Goal: Transaction & Acquisition: Book appointment/travel/reservation

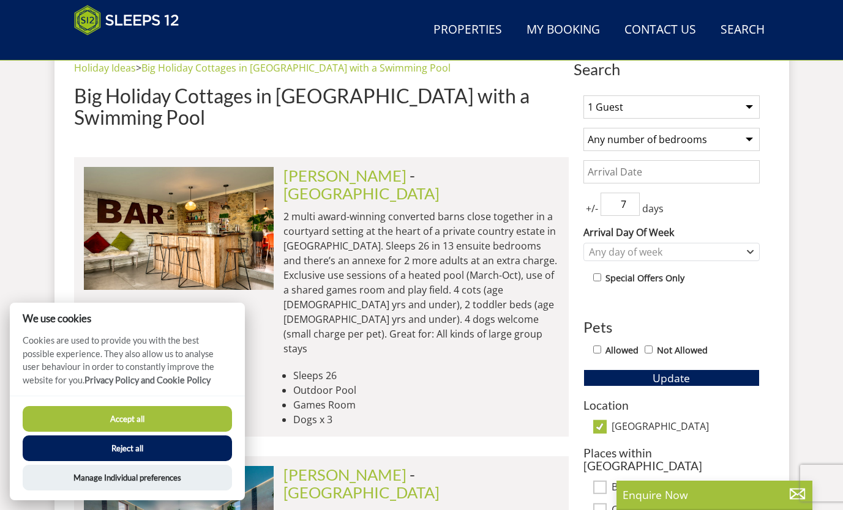
scroll to position [466, 0]
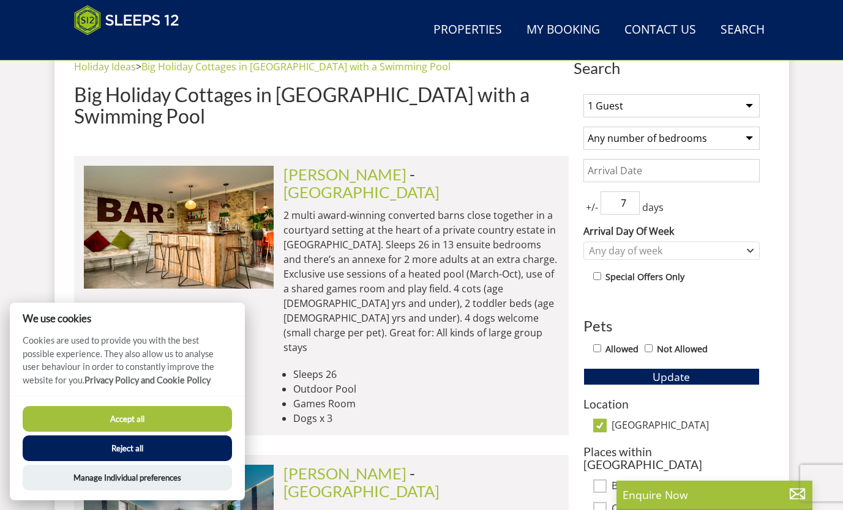
click at [140, 422] on button "Accept all" at bounding box center [127, 419] width 209 height 26
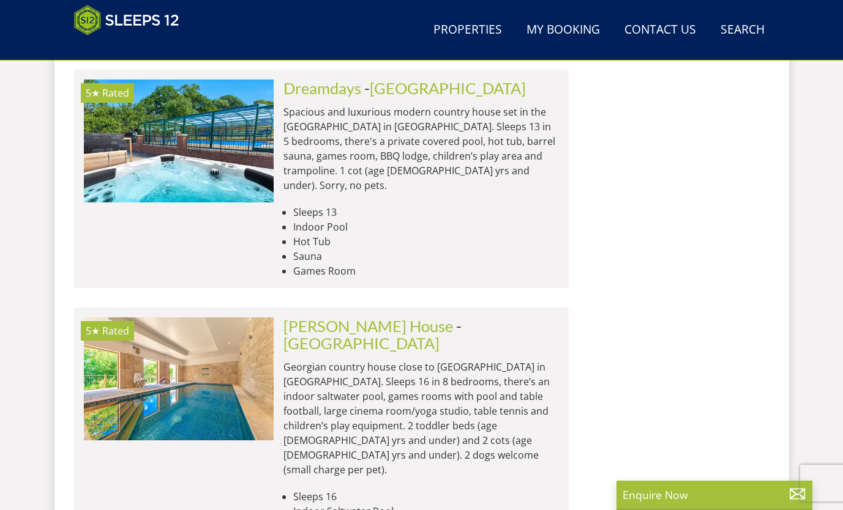
scroll to position [1644, 0]
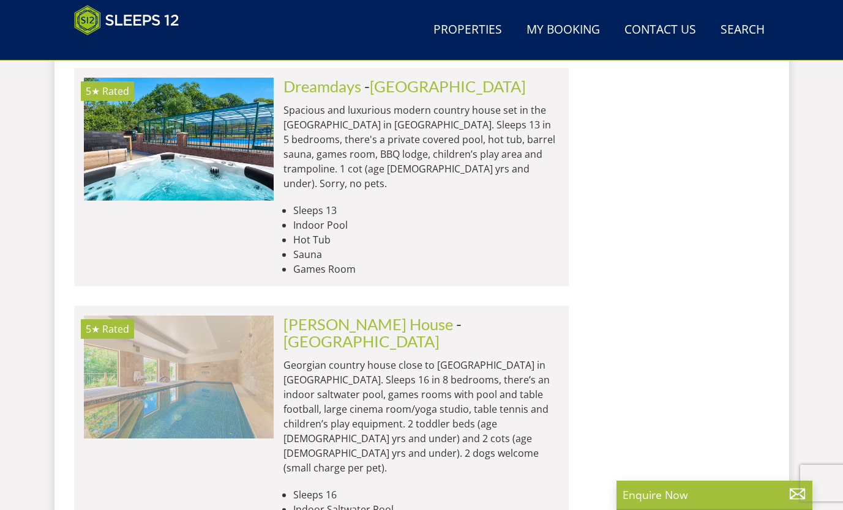
click at [196, 316] on img at bounding box center [179, 377] width 190 height 122
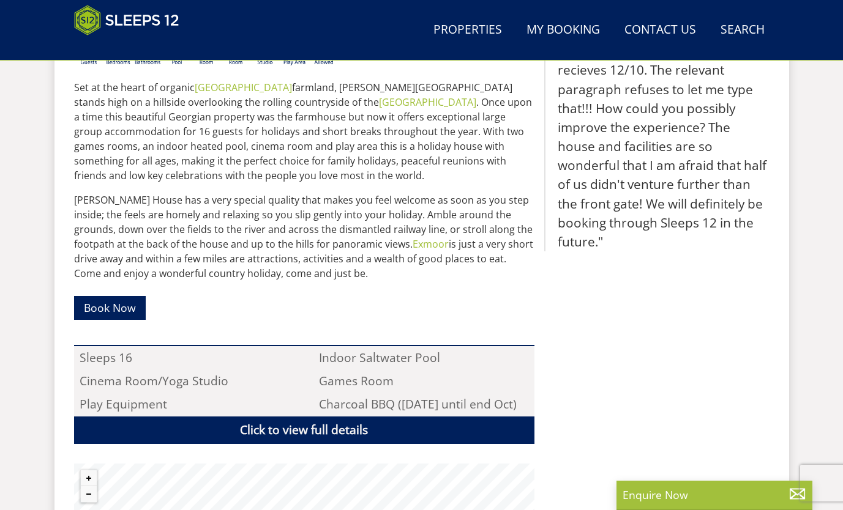
scroll to position [589, 0]
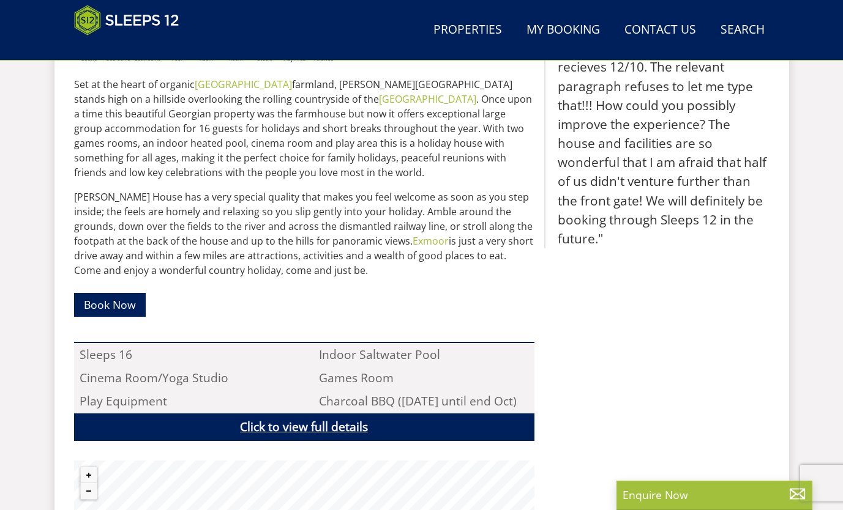
click at [319, 415] on link "Click to view full details" at bounding box center [304, 428] width 460 height 28
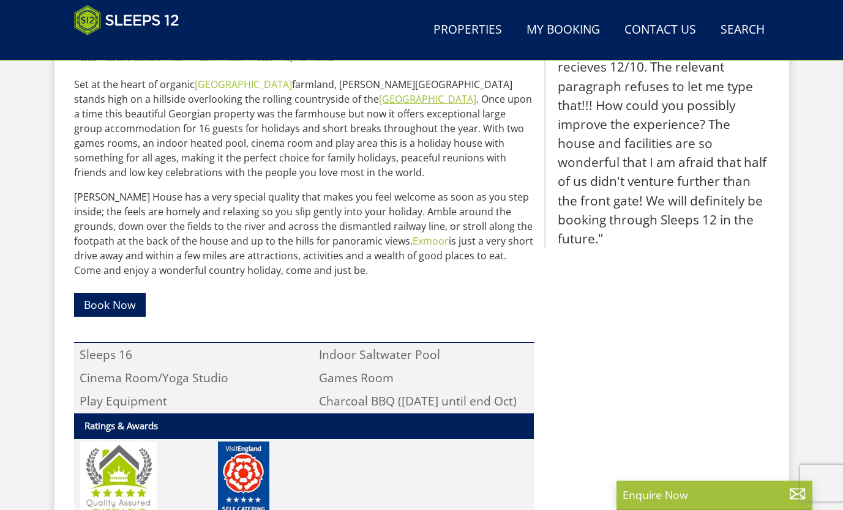
click at [379, 92] on link "[GEOGRAPHIC_DATA]" at bounding box center [427, 98] width 97 height 13
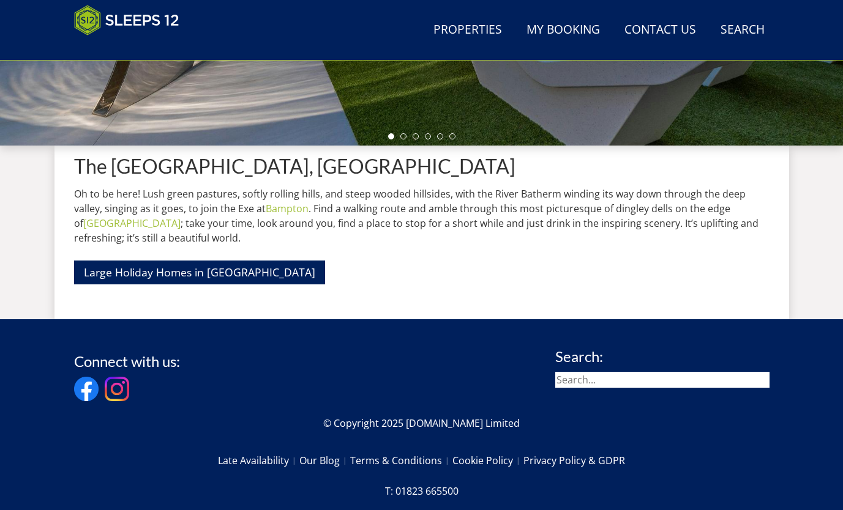
scroll to position [383, 0]
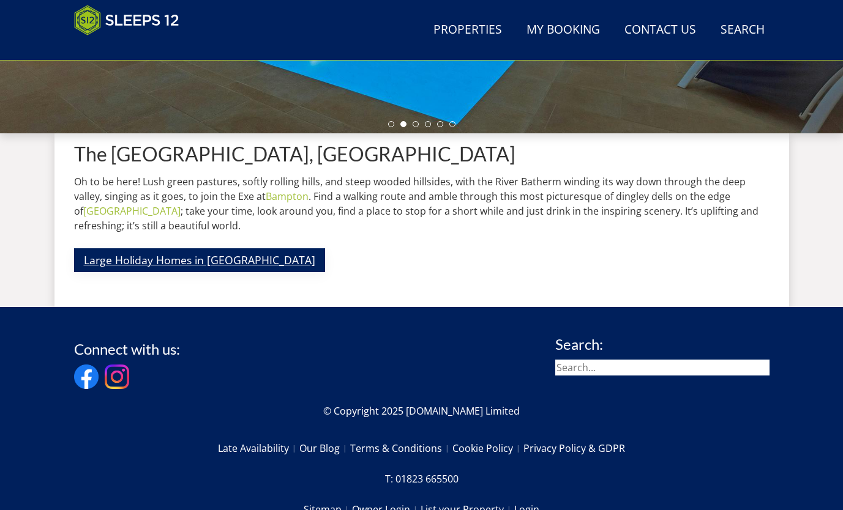
click at [189, 269] on link "Large Holiday Homes in [GEOGRAPHIC_DATA]" at bounding box center [199, 260] width 251 height 24
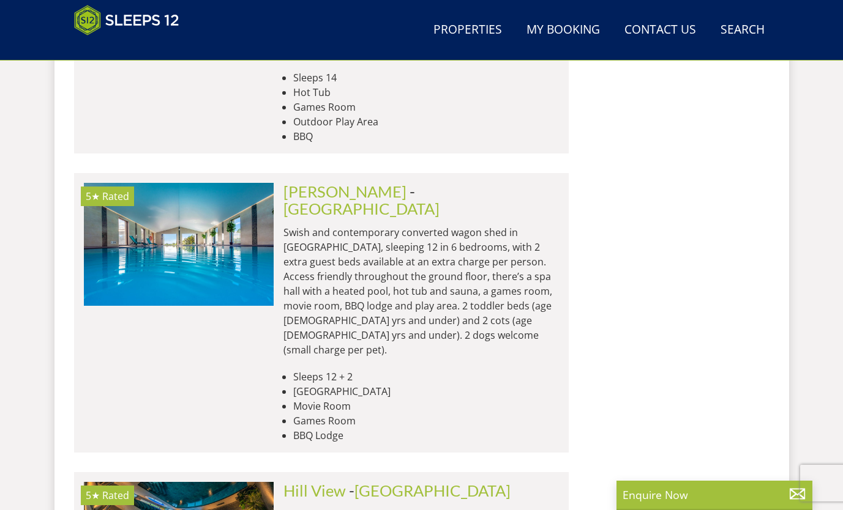
scroll to position [1339, 0]
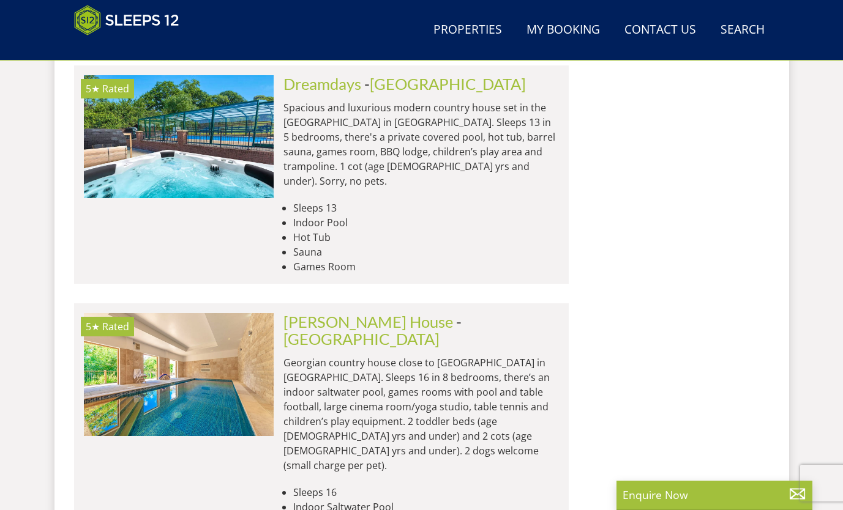
scroll to position [2240, 0]
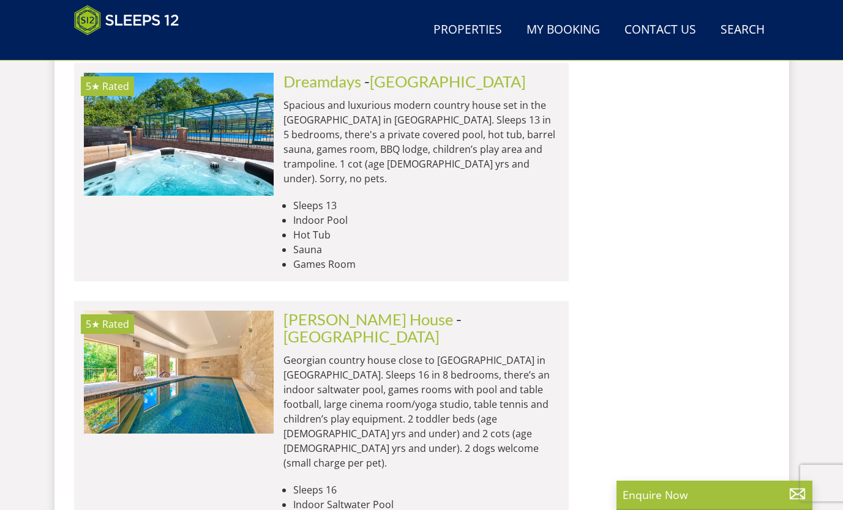
click at [318, 353] on p "Georgian country house close to [GEOGRAPHIC_DATA] in [GEOGRAPHIC_DATA]. Sleeps …" at bounding box center [420, 412] width 275 height 118
click at [358, 310] on link "[PERSON_NAME] House" at bounding box center [368, 319] width 170 height 18
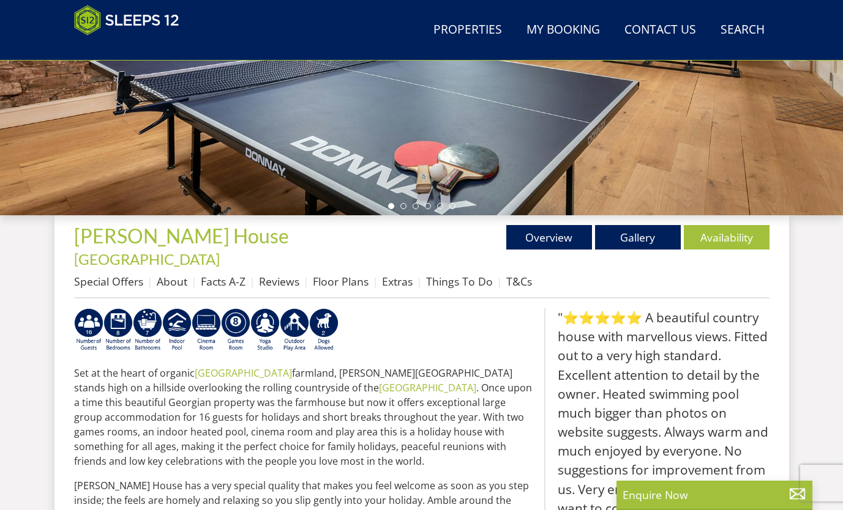
scroll to position [300, 0]
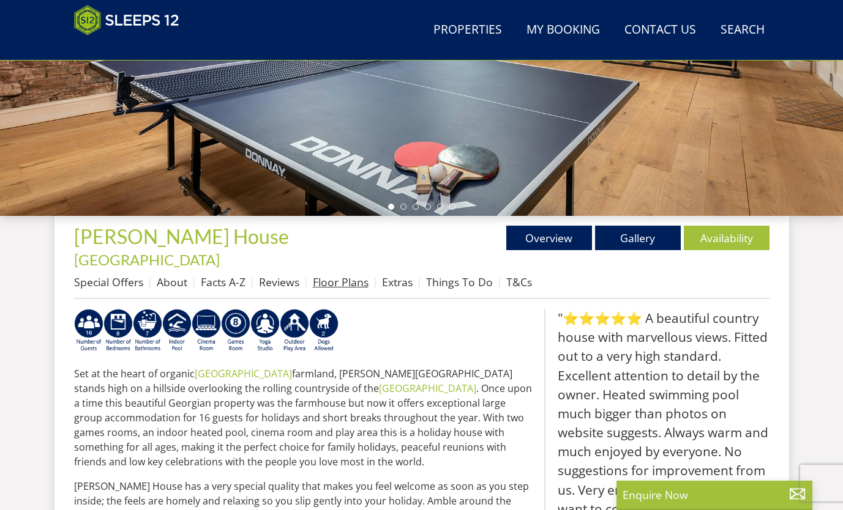
click at [339, 275] on link "Floor Plans" at bounding box center [341, 282] width 56 height 15
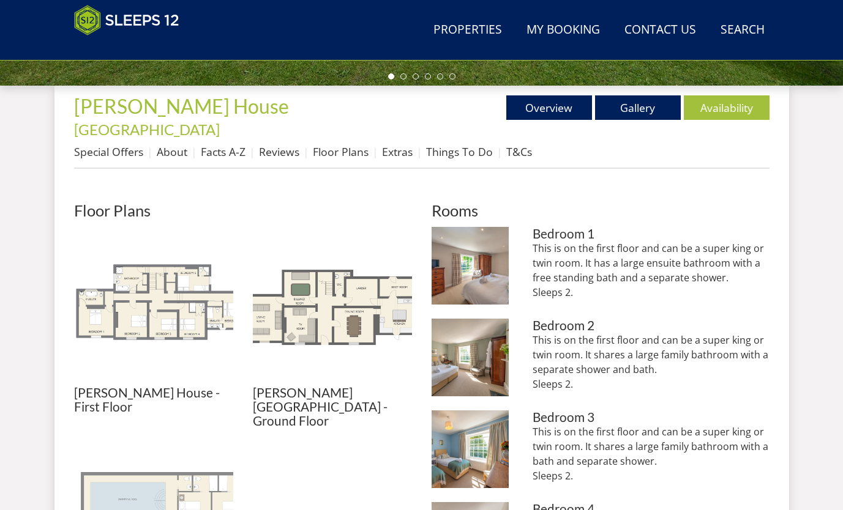
scroll to position [419, 0]
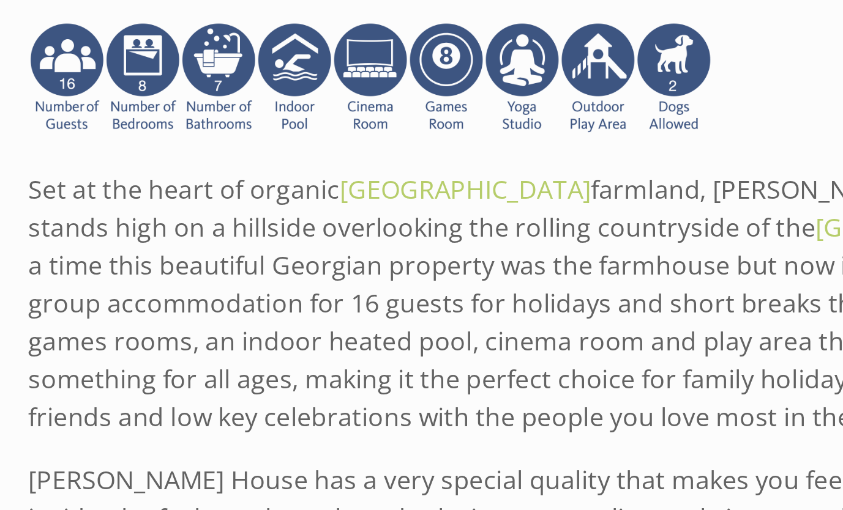
scroll to position [300, 0]
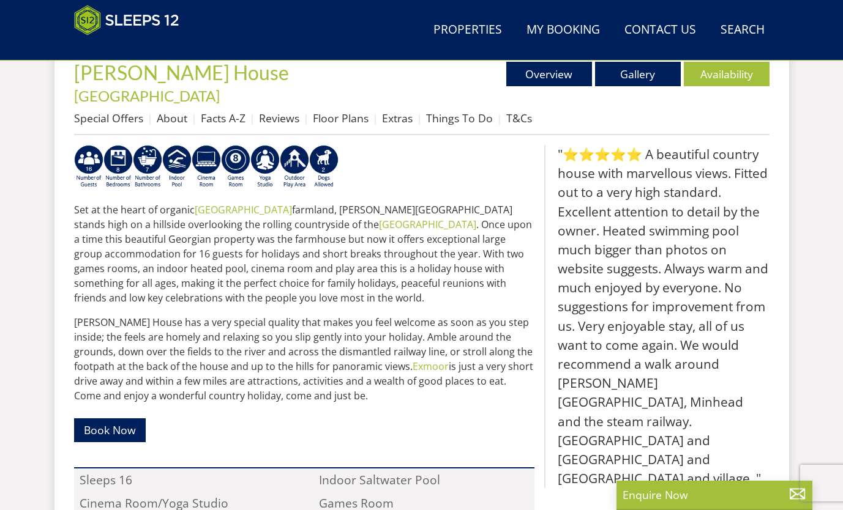
scroll to position [0, 0]
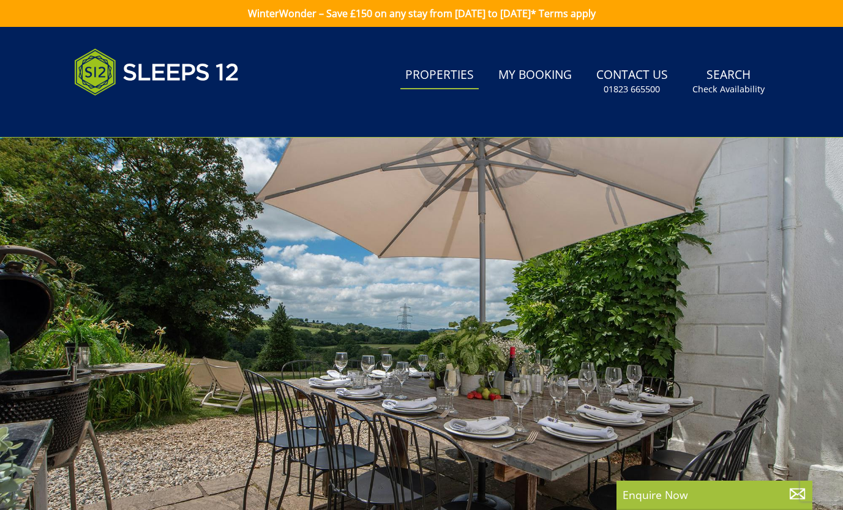
click at [451, 75] on link "Properties" at bounding box center [439, 76] width 78 height 28
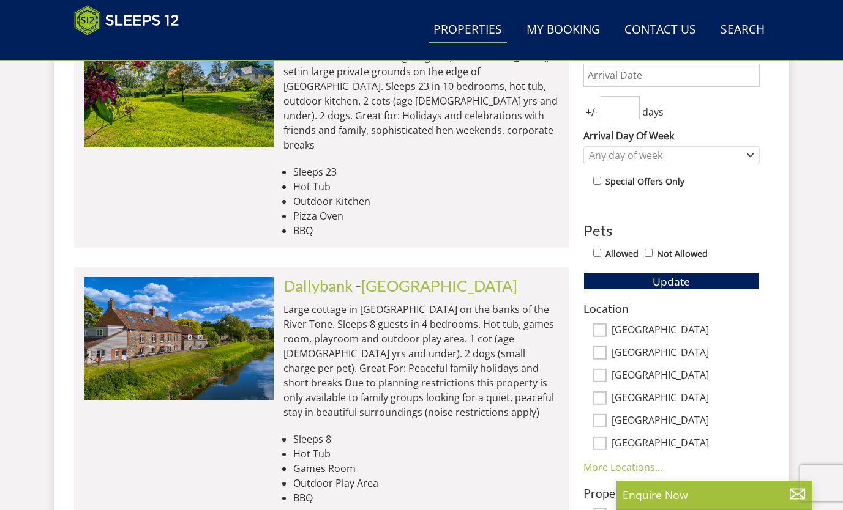
scroll to position [563, 0]
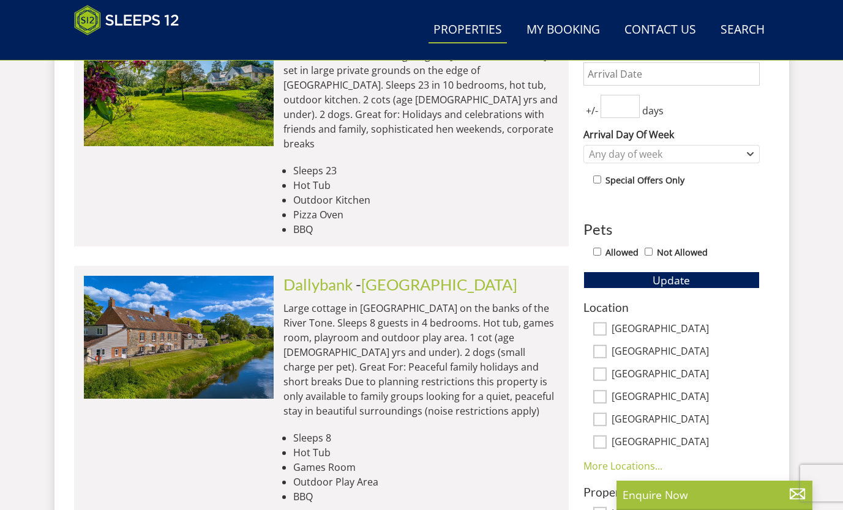
click at [600, 351] on input "[GEOGRAPHIC_DATA]" at bounding box center [599, 351] width 13 height 13
checkbox input "true"
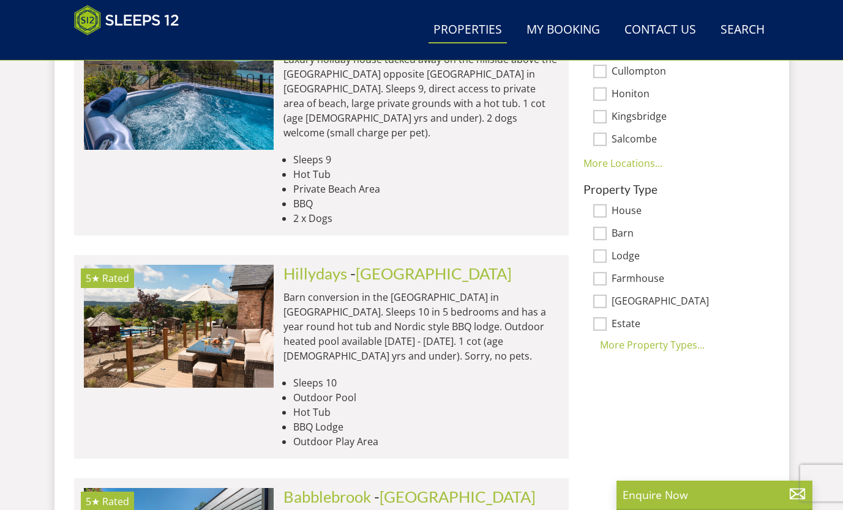
scroll to position [927, 0]
click at [602, 204] on input "House" at bounding box center [599, 210] width 13 height 13
checkbox input "true"
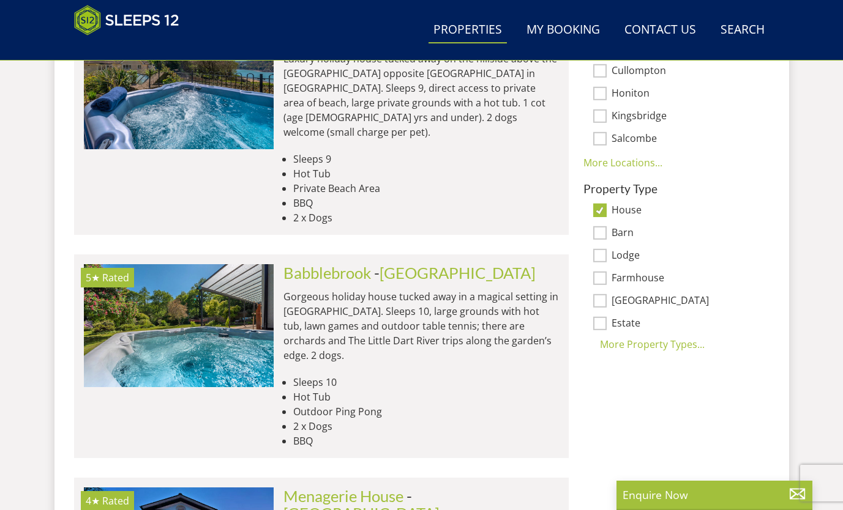
click at [600, 272] on input "Farmhouse" at bounding box center [599, 278] width 13 height 13
checkbox input "true"
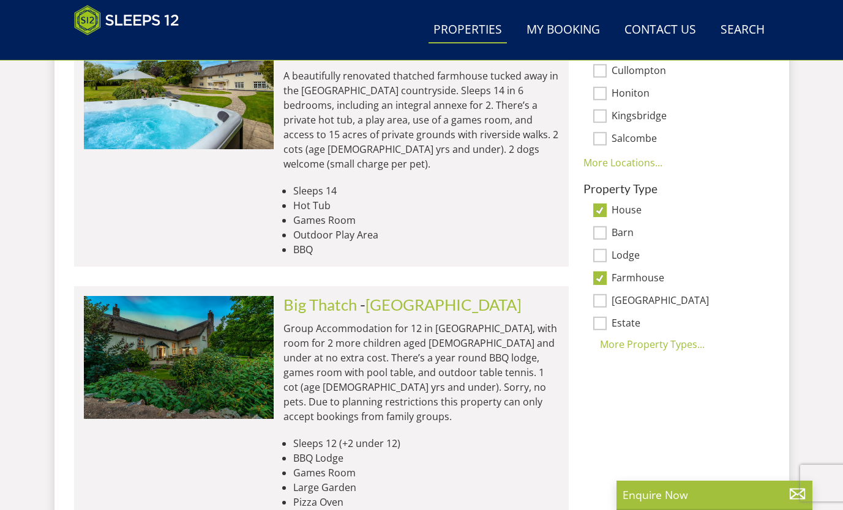
click at [600, 294] on input "[GEOGRAPHIC_DATA]" at bounding box center [599, 300] width 13 height 13
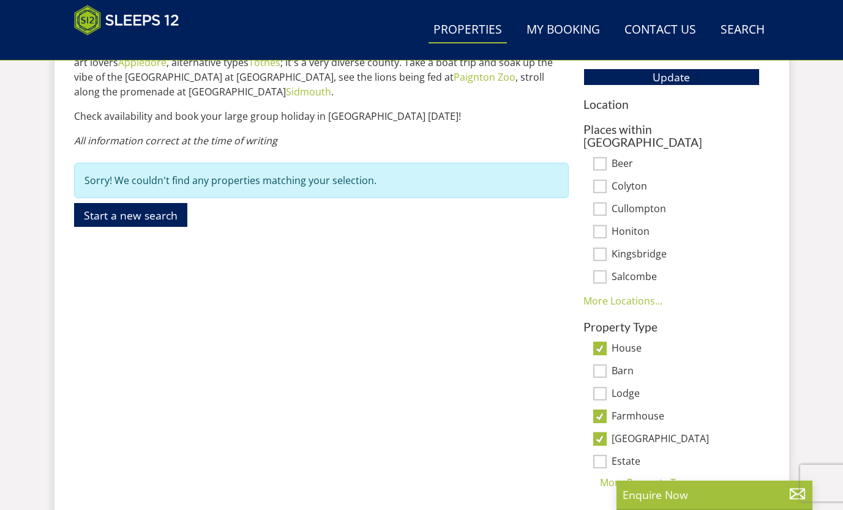
scroll to position [767, 0]
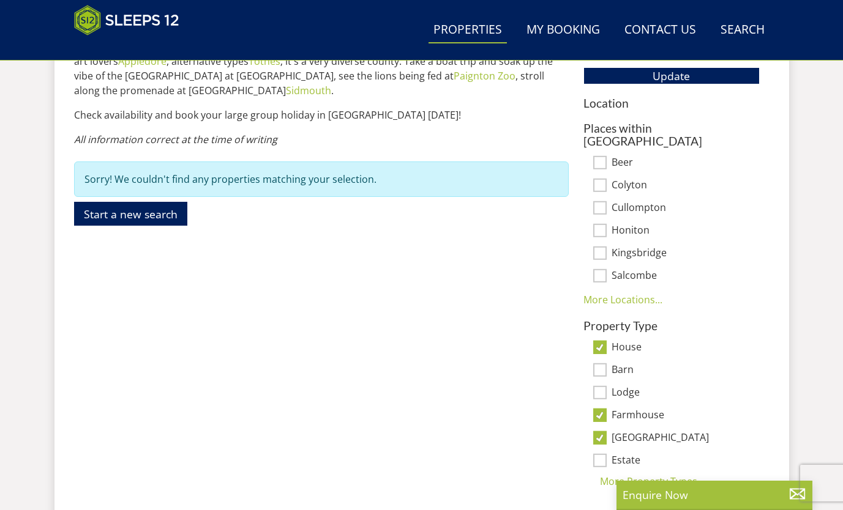
click at [597, 431] on input "[GEOGRAPHIC_DATA]" at bounding box center [599, 437] width 13 height 13
checkbox input "false"
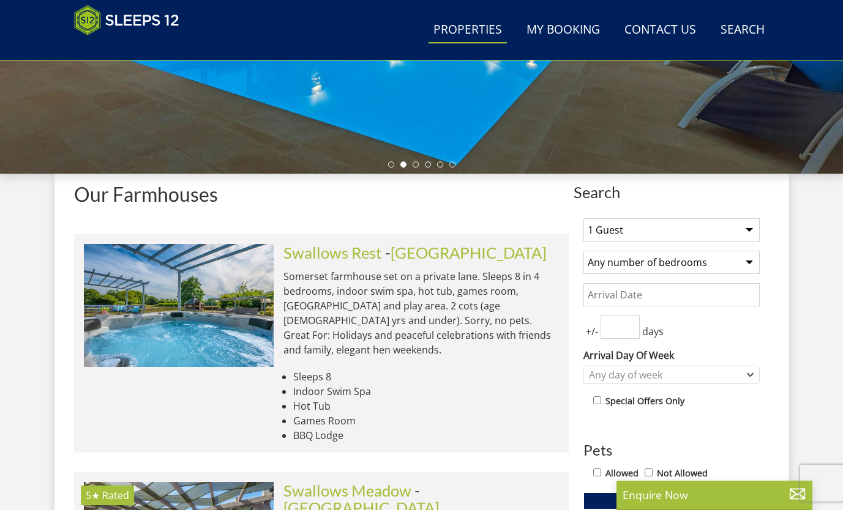
scroll to position [345, 0]
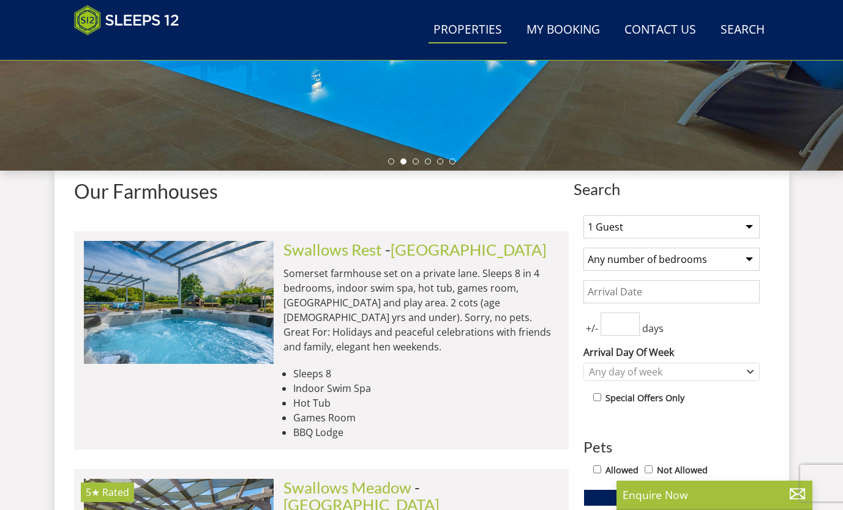
click at [754, 228] on select "1 Guest 2 Guests 3 Guests 4 Guests 5 Guests 6 Guests 7 Guests 8 Guests 9 Guests…" at bounding box center [671, 226] width 176 height 23
select select "15"
click at [583, 215] on select "1 Guest 2 Guests 3 Guests 4 Guests 5 Guests 6 Guests 7 Guests 8 Guests 9 Guests…" at bounding box center [671, 226] width 176 height 23
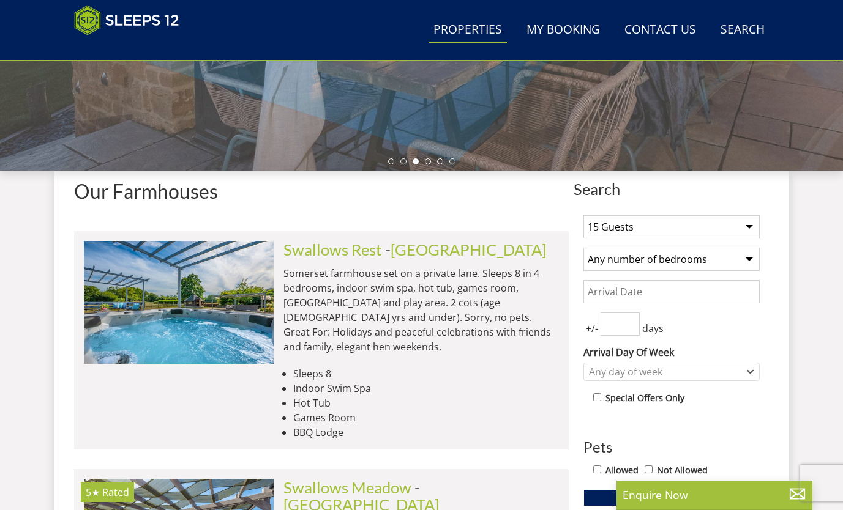
click at [752, 259] on select "Any number of bedrooms 4 Bedrooms 5 Bedrooms 6 Bedrooms 7 Bedrooms 8 Bedrooms 9…" at bounding box center [671, 259] width 176 height 23
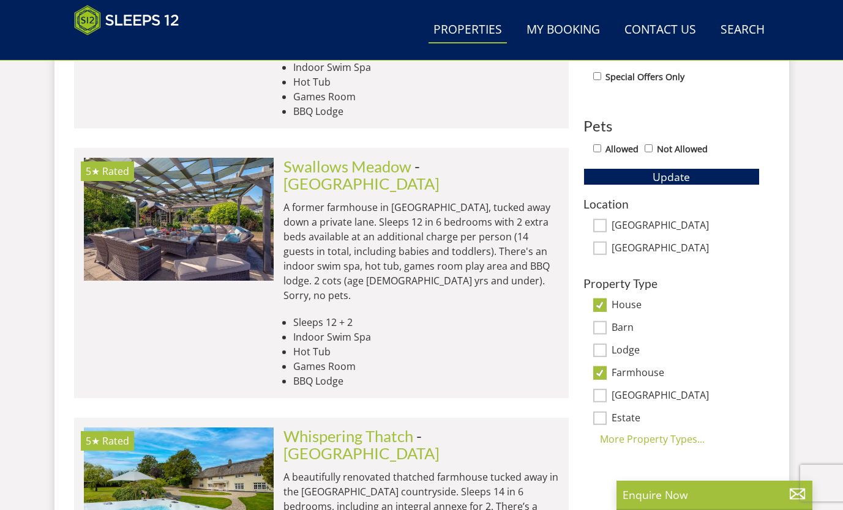
scroll to position [671, 0]
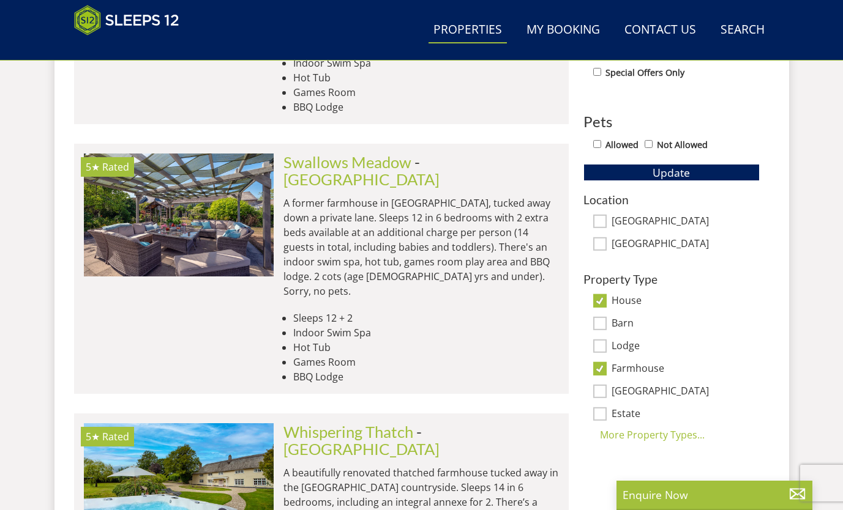
click at [635, 250] on label "[GEOGRAPHIC_DATA]" at bounding box center [685, 244] width 148 height 13
click at [607, 250] on input "[GEOGRAPHIC_DATA]" at bounding box center [599, 243] width 13 height 13
checkbox input "true"
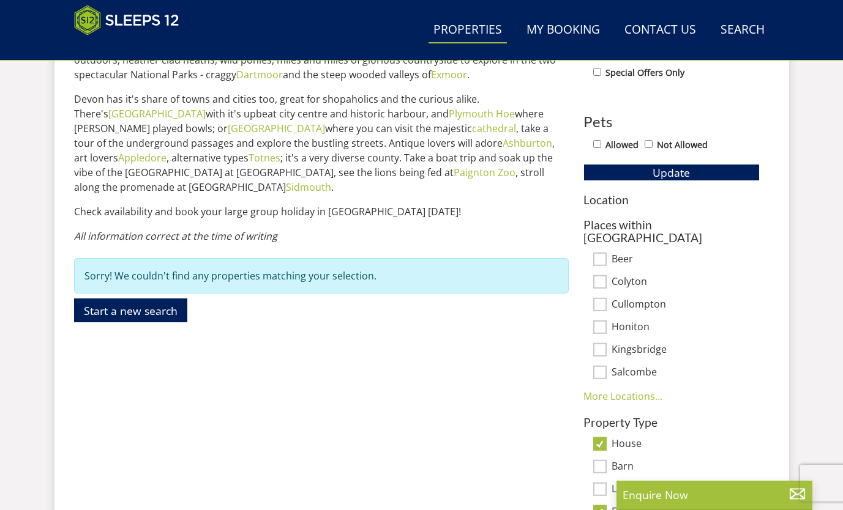
click at [736, 321] on label "Honiton" at bounding box center [685, 327] width 148 height 13
click at [607, 321] on input "Honiton" at bounding box center [599, 327] width 13 height 13
checkbox input "true"
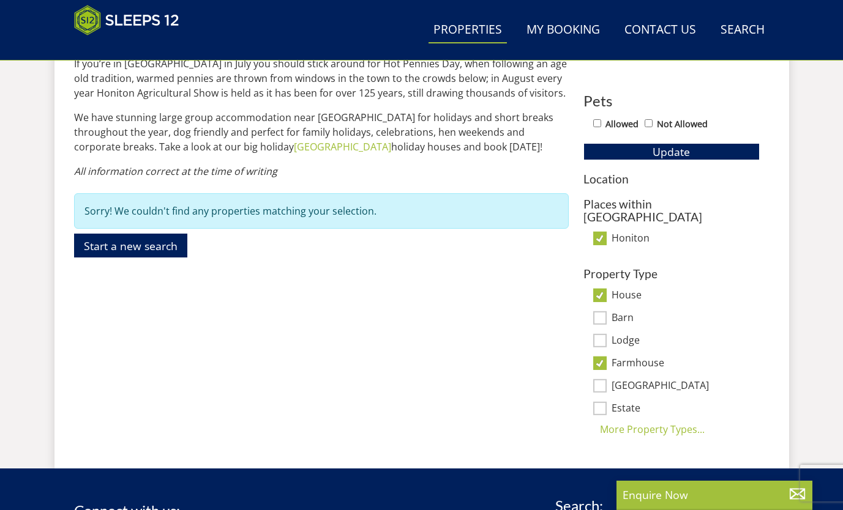
scroll to position [660, 0]
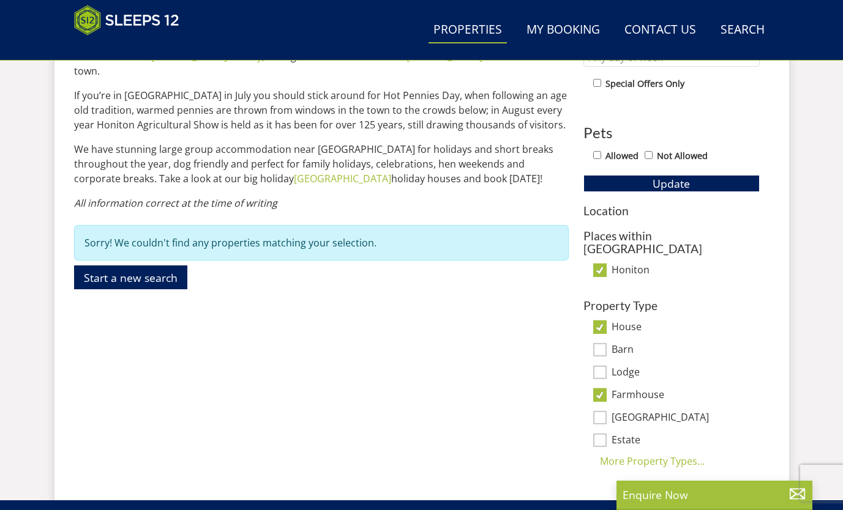
click at [594, 264] on input "Honiton" at bounding box center [599, 270] width 13 height 13
checkbox input "false"
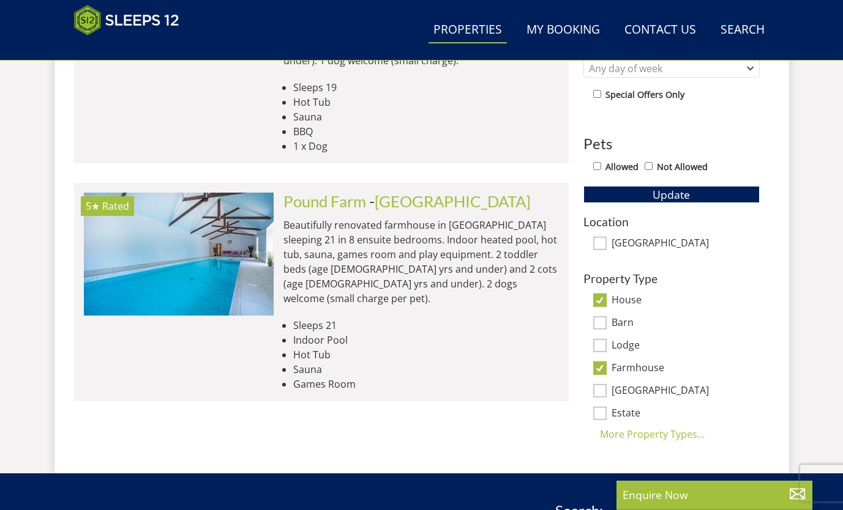
scroll to position [648, 0]
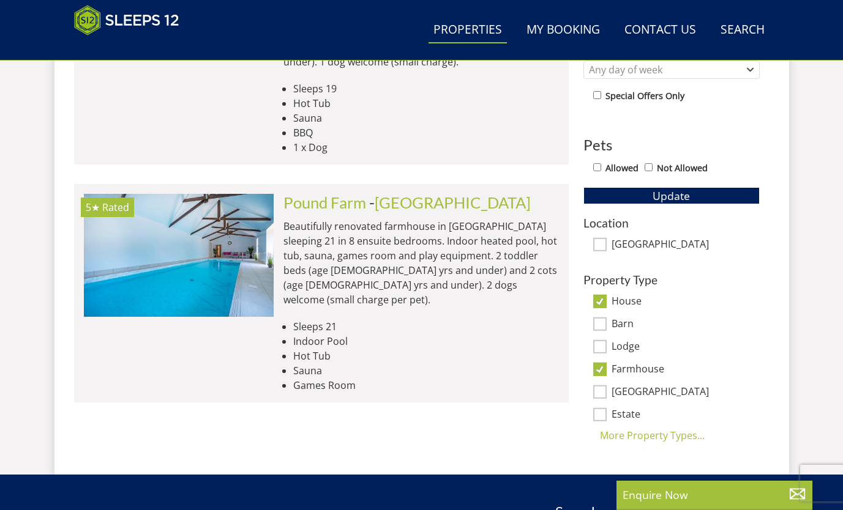
click at [714, 239] on label "[GEOGRAPHIC_DATA]" at bounding box center [685, 245] width 148 height 13
click at [607, 239] on input "[GEOGRAPHIC_DATA]" at bounding box center [599, 244] width 13 height 13
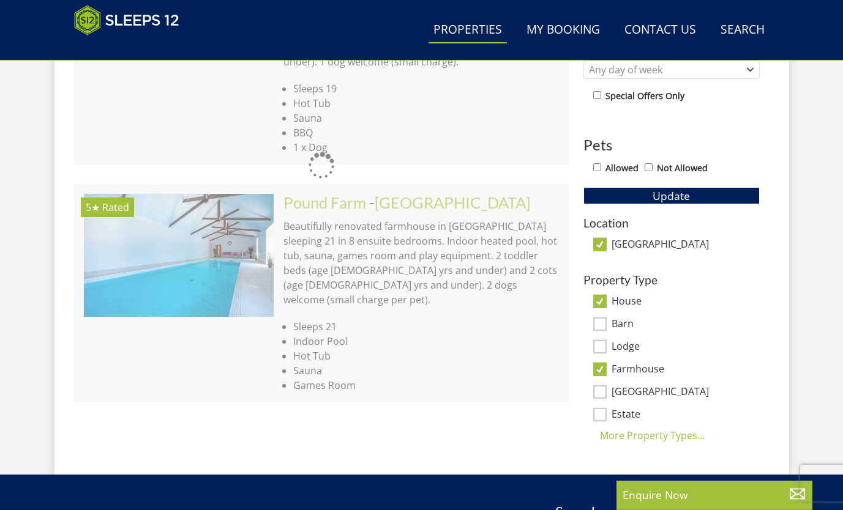
click at [602, 244] on input "[GEOGRAPHIC_DATA]" at bounding box center [599, 244] width 13 height 13
checkbox input "false"
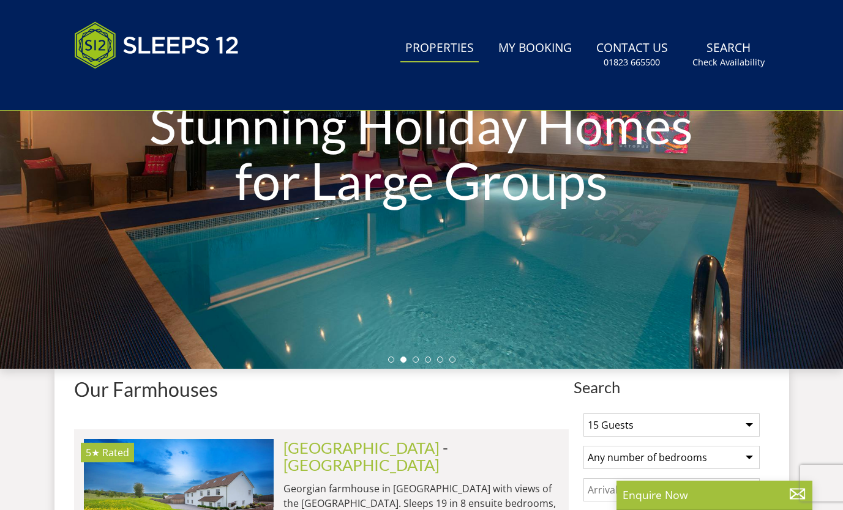
scroll to position [0, 0]
